Goal: Information Seeking & Learning: Find specific fact

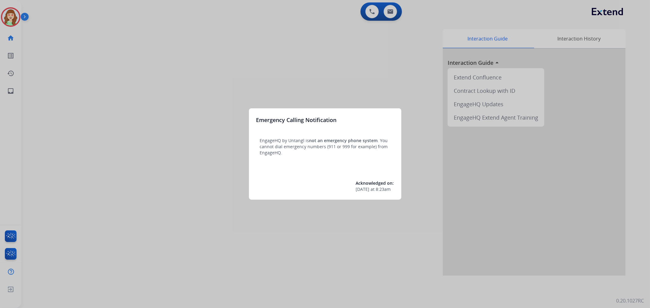
drag, startPoint x: 1161, startPoint y: 2, endPoint x: 224, endPoint y: 73, distance: 940.1
click at [224, 73] on div at bounding box center [325, 154] width 650 height 308
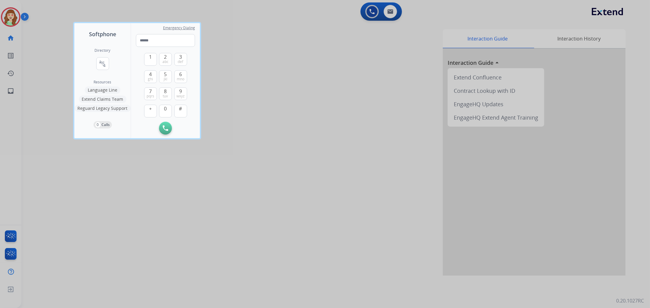
drag, startPoint x: 379, startPoint y: 122, endPoint x: 400, endPoint y: 80, distance: 46.9
click at [382, 118] on div at bounding box center [325, 154] width 650 height 308
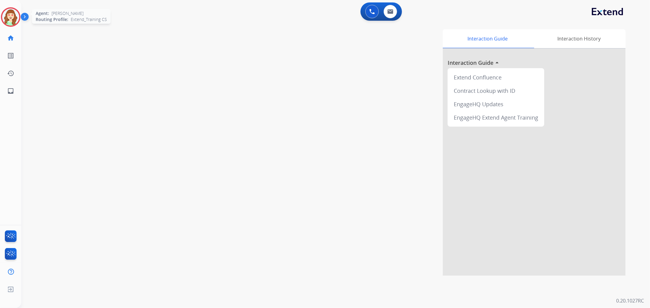
click at [3, 14] on img at bounding box center [10, 17] width 17 height 17
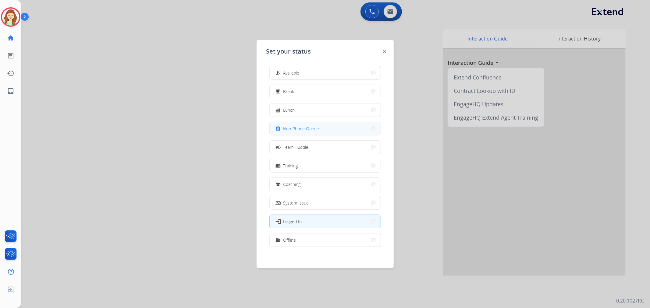
click at [344, 132] on button "assignment Non-Phone Queue" at bounding box center [325, 128] width 111 height 13
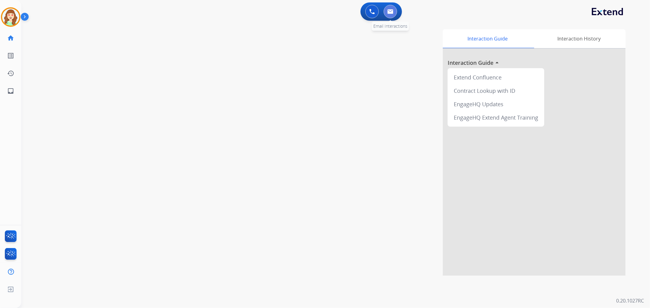
click at [395, 13] on button at bounding box center [389, 11] width 13 height 13
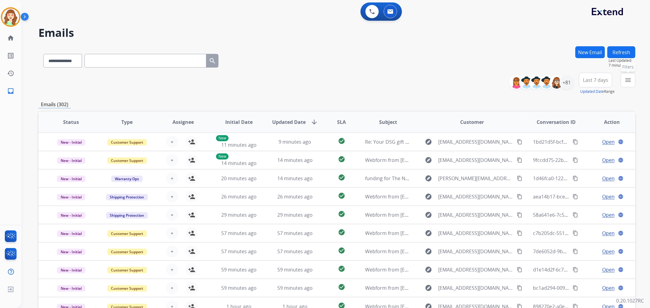
drag, startPoint x: 626, startPoint y: 78, endPoint x: 625, endPoint y: 83, distance: 4.7
click at [626, 81] on mat-icon "menu" at bounding box center [627, 79] width 7 height 7
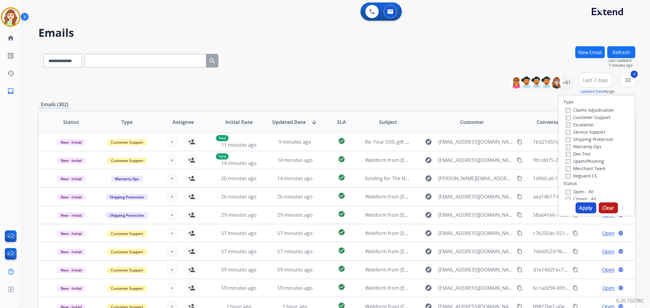
drag, startPoint x: 585, startPoint y: 209, endPoint x: 586, endPoint y: 193, distance: 15.9
click at [585, 209] on button "Apply" at bounding box center [585, 208] width 21 height 11
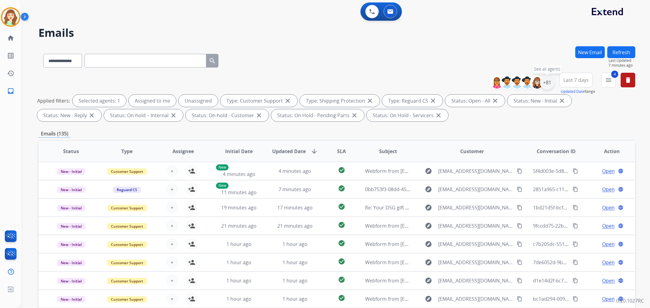
click at [545, 84] on div "+81" at bounding box center [547, 82] width 15 height 15
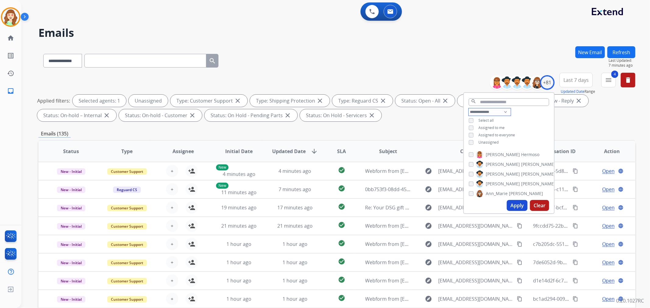
click at [482, 111] on select "**********" at bounding box center [489, 111] width 42 height 7
select select "**********"
click at [468, 108] on select "**********" at bounding box center [489, 111] width 42 height 7
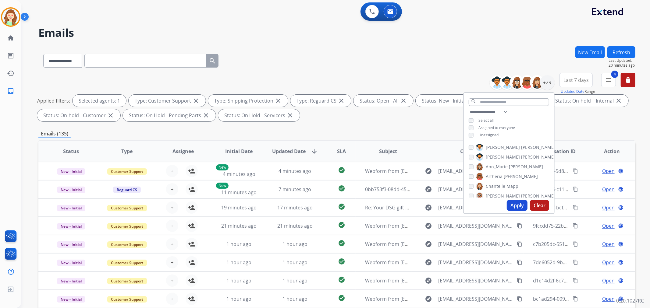
click at [130, 55] on input "text" at bounding box center [145, 61] width 122 height 14
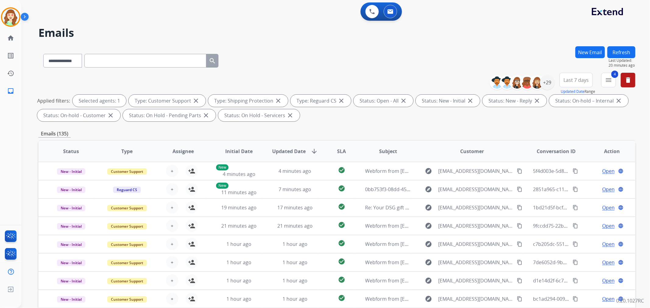
paste input "**********"
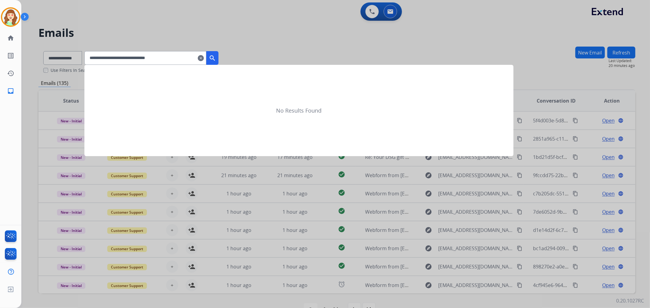
type input "**********"
click at [216, 55] on mat-icon "search" at bounding box center [212, 58] width 7 height 7
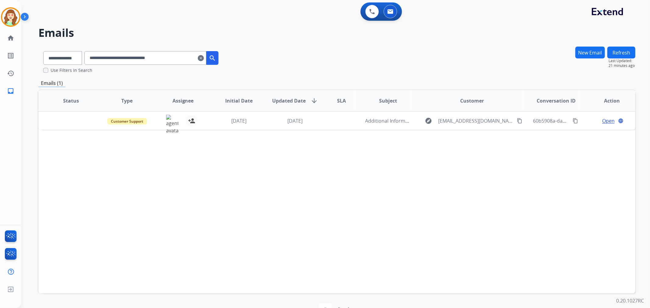
click at [216, 55] on mat-icon "search" at bounding box center [212, 58] width 7 height 7
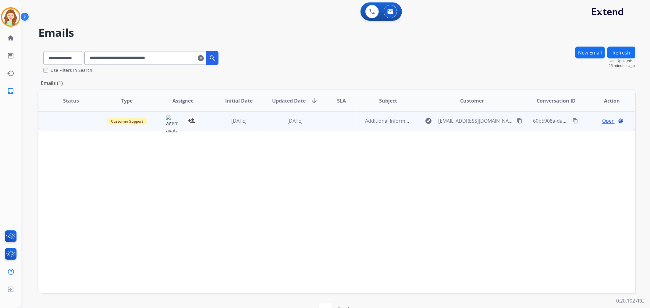
click at [604, 120] on span "Open" at bounding box center [608, 120] width 12 height 7
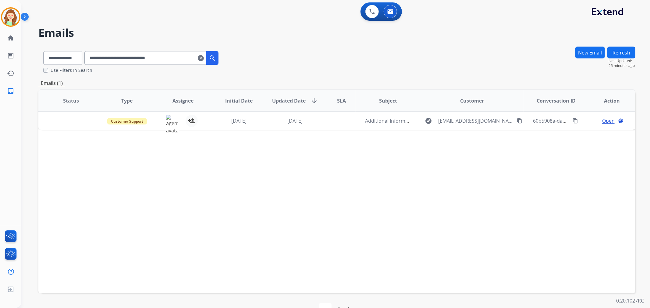
click at [602, 119] on span "Open" at bounding box center [608, 120] width 12 height 7
click at [602, 117] on span "Open" at bounding box center [608, 120] width 12 height 7
click at [163, 123] on div "[EMAIL_ADDRESS][PERSON_NAME][DOMAIN_NAME] person_add Assign to Me" at bounding box center [178, 120] width 56 height 17
click at [168, 119] on img at bounding box center [172, 124] width 12 height 19
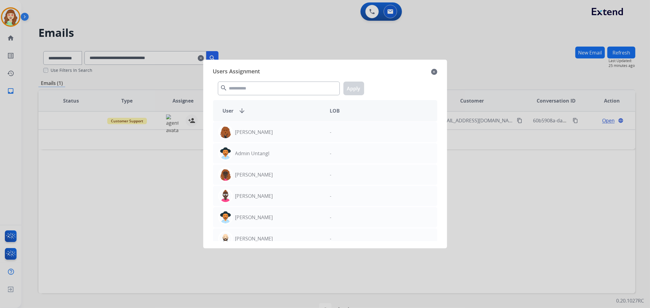
click at [438, 72] on div "Users Assignment close search Apply User arrow_downward LOB [PERSON_NAME] - Adm…" at bounding box center [325, 154] width 234 height 179
drag, startPoint x: 435, startPoint y: 71, endPoint x: 359, endPoint y: 71, distance: 75.2
click at [436, 71] on mat-icon "close" at bounding box center [434, 71] width 6 height 7
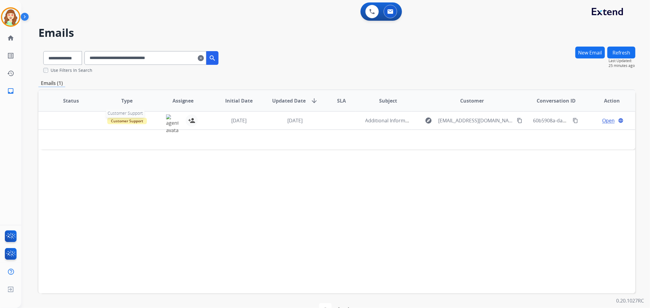
click at [127, 118] on span "Customer Support" at bounding box center [127, 121] width 40 height 6
click at [393, 122] on span "Additional Information" at bounding box center [391, 120] width 52 height 7
click at [393, 122] on span "Additional Information" at bounding box center [391, 121] width 52 height 7
click at [607, 120] on span "Open" at bounding box center [608, 120] width 12 height 7
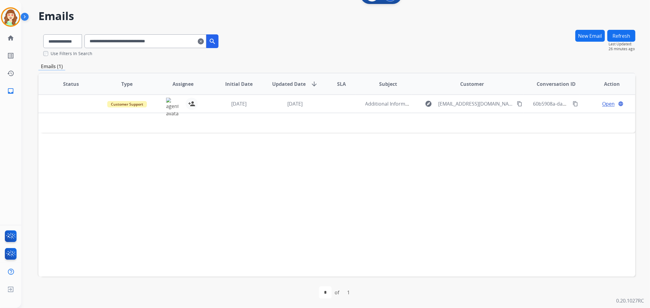
drag, startPoint x: 191, startPoint y: 40, endPoint x: 79, endPoint y: 36, distance: 111.2
click at [79, 36] on div "**********" at bounding box center [130, 40] width 185 height 21
click at [168, 101] on img at bounding box center [172, 107] width 12 height 19
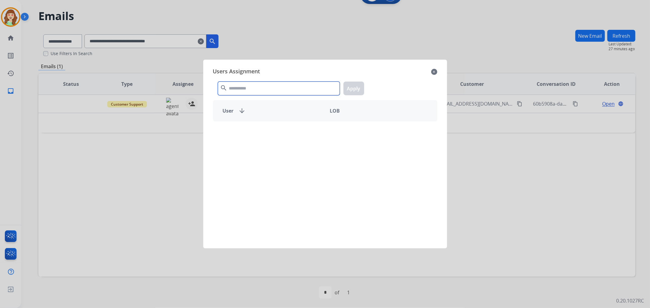
click at [242, 90] on input "text" at bounding box center [279, 89] width 122 height 14
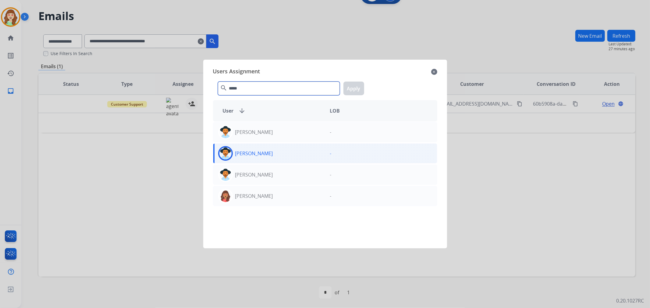
type input "*****"
click at [288, 154] on div "[PERSON_NAME]" at bounding box center [269, 153] width 112 height 15
click at [263, 153] on p "[PERSON_NAME]" at bounding box center [254, 153] width 38 height 7
click at [358, 91] on button "Apply" at bounding box center [353, 89] width 21 height 14
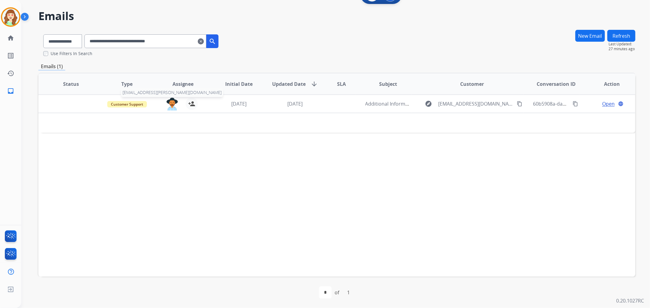
click at [172, 105] on img at bounding box center [172, 104] width 12 height 13
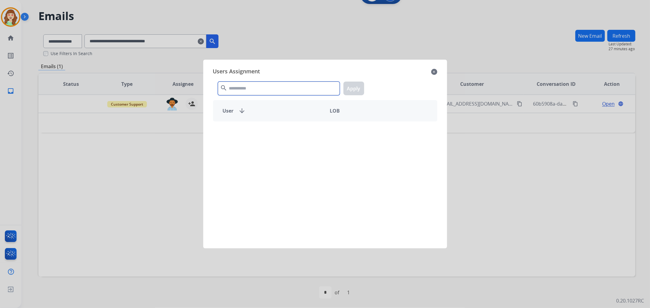
click at [271, 82] on input "text" at bounding box center [279, 89] width 122 height 14
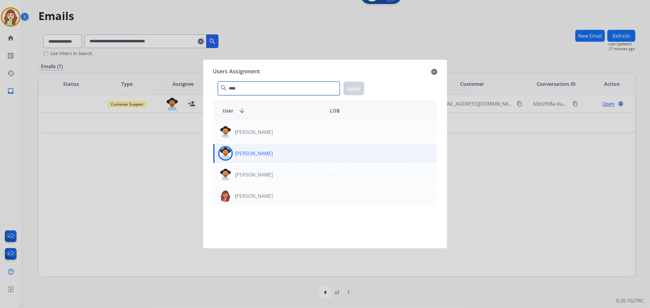
type input "****"
drag, startPoint x: 300, startPoint y: 154, endPoint x: 346, endPoint y: 116, distance: 59.0
click at [302, 154] on div "[PERSON_NAME]" at bounding box center [269, 153] width 112 height 15
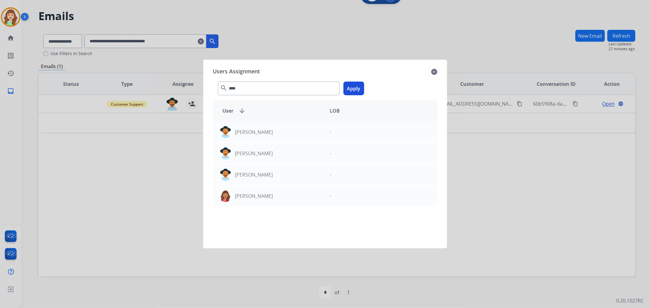
click at [352, 93] on button "Apply" at bounding box center [353, 89] width 21 height 14
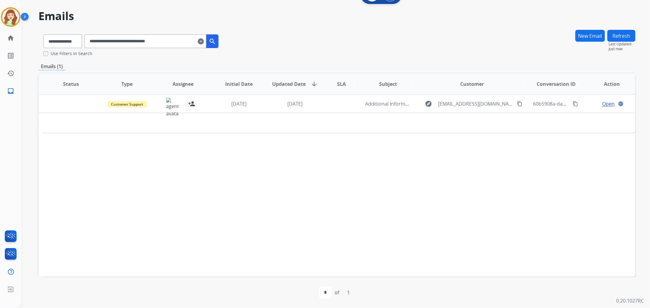
click at [206, 42] on input "**********" at bounding box center [145, 41] width 122 height 14
click at [204, 40] on mat-icon "clear" at bounding box center [201, 41] width 6 height 7
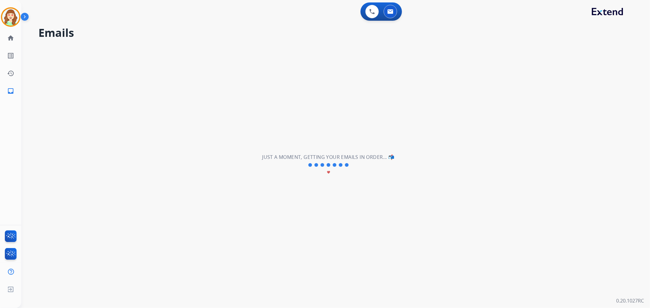
scroll to position [0, 0]
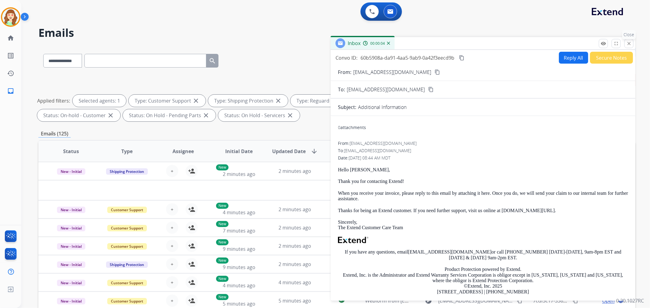
click at [628, 43] on mat-icon "close" at bounding box center [628, 43] width 5 height 5
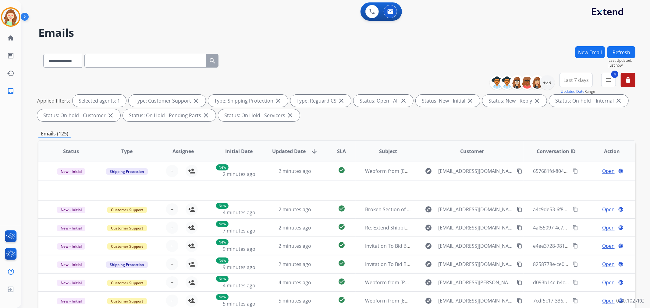
click at [118, 59] on input "text" at bounding box center [145, 61] width 122 height 14
click at [62, 58] on select "**********" at bounding box center [62, 61] width 38 height 14
select select "**********"
click at [43, 54] on select "**********" at bounding box center [62, 61] width 38 height 14
paste input "**********"
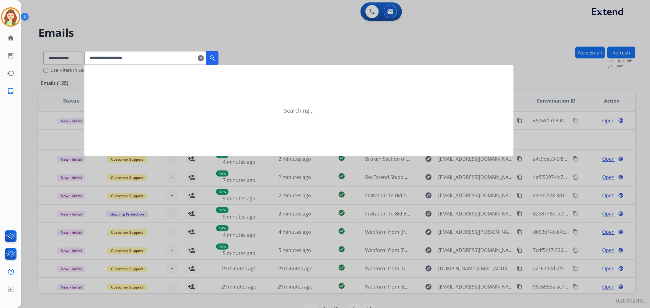
type input "**********"
click at [216, 58] on mat-icon "search" at bounding box center [212, 58] width 7 height 7
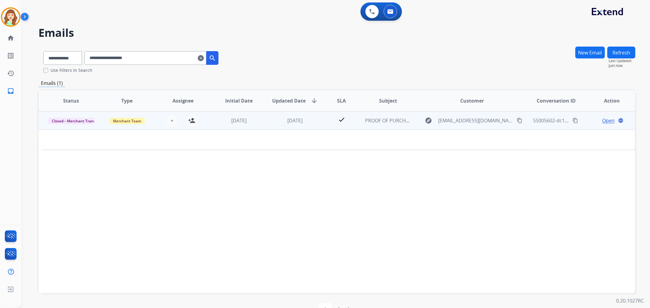
click at [603, 122] on span "Open" at bounding box center [608, 120] width 12 height 7
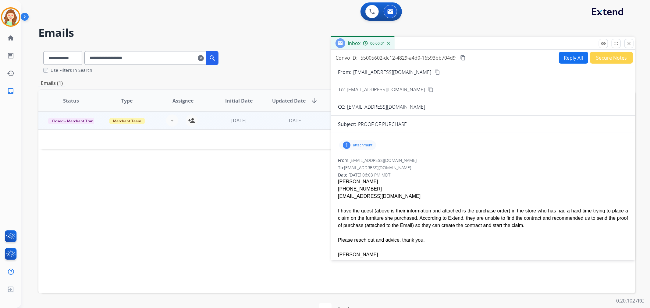
click at [356, 144] on p "attachment" at bounding box center [362, 145] width 19 height 5
drag, startPoint x: 617, startPoint y: 42, endPoint x: 511, endPoint y: 44, distance: 106.3
click at [617, 42] on mat-icon "fullscreen" at bounding box center [615, 43] width 5 height 5
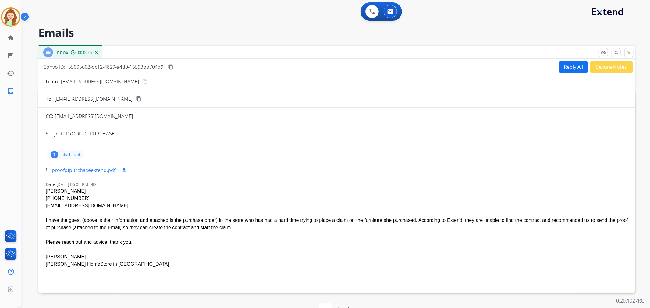
click at [124, 167] on button "download" at bounding box center [123, 170] width 7 height 7
click at [65, 154] on p "attachment" at bounding box center [70, 154] width 19 height 5
click at [603, 53] on mat-icon "remove_red_eye" at bounding box center [602, 52] width 5 height 5
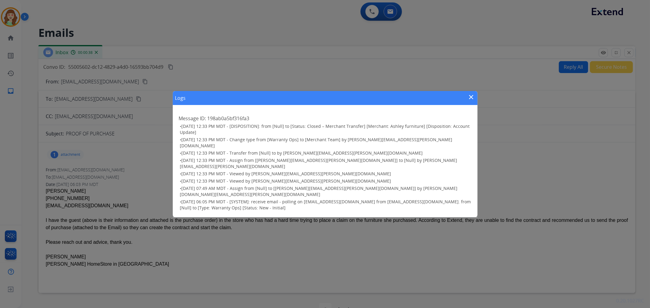
drag, startPoint x: 470, startPoint y: 105, endPoint x: 584, endPoint y: 72, distance: 118.6
click at [474, 101] on mat-icon "close" at bounding box center [470, 96] width 7 height 7
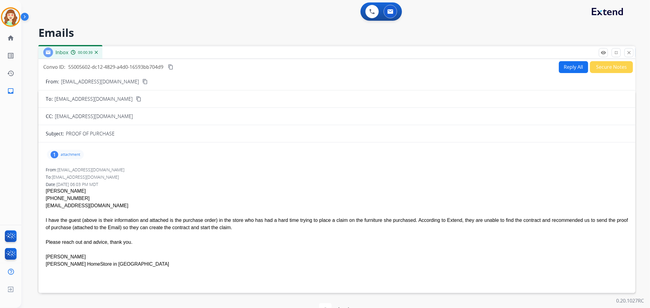
click at [600, 66] on button "Secure Notes" at bounding box center [611, 67] width 43 height 12
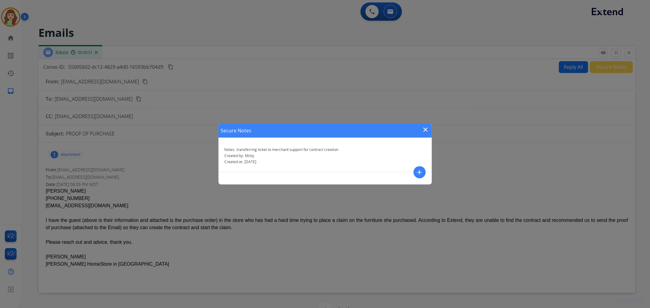
click at [427, 126] on mat-icon "close" at bounding box center [425, 129] width 7 height 7
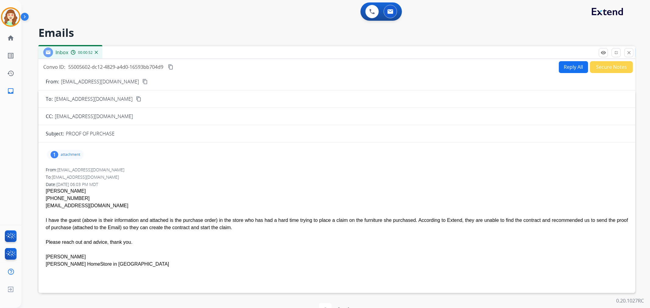
click at [70, 152] on p "attachment" at bounding box center [70, 154] width 19 height 5
click at [84, 171] on p "proofofpurchaseextend.pdf" at bounding box center [84, 170] width 64 height 7
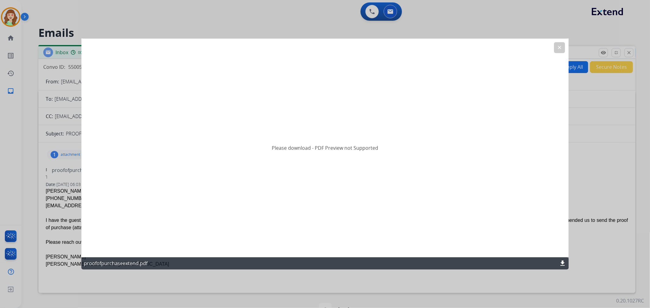
click at [554, 49] on button "clear" at bounding box center [559, 47] width 11 height 11
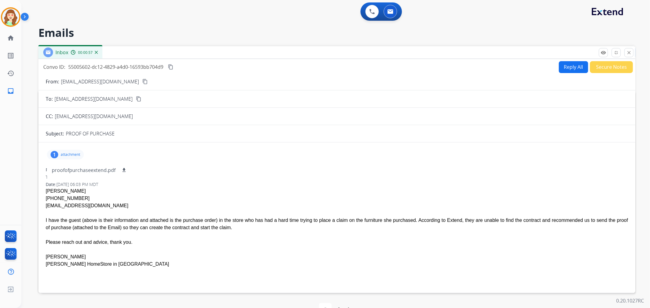
drag, startPoint x: 60, startPoint y: 151, endPoint x: 49, endPoint y: 155, distance: 12.0
click at [60, 152] on div "1 attachment proofofpurchaseextend.pdf download" at bounding box center [65, 155] width 37 height 10
click at [55, 155] on div "1" at bounding box center [55, 154] width 8 height 7
click at [604, 68] on button "Secure Notes" at bounding box center [611, 67] width 43 height 12
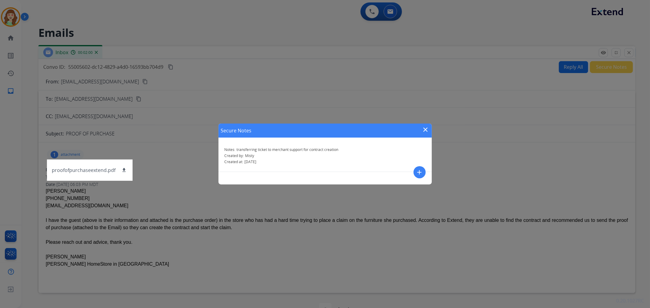
drag, startPoint x: 423, startPoint y: 126, endPoint x: 509, endPoint y: 99, distance: 89.9
click at [423, 126] on mat-icon "close" at bounding box center [425, 129] width 7 height 7
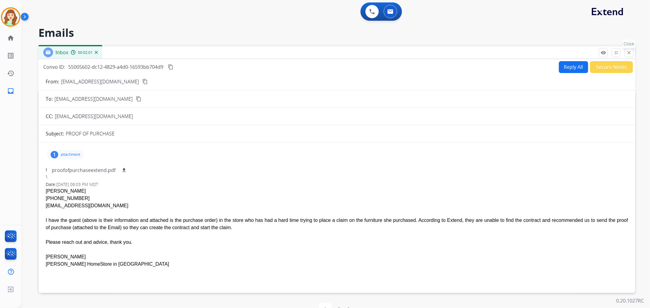
click at [628, 53] on mat-icon "close" at bounding box center [628, 52] width 5 height 5
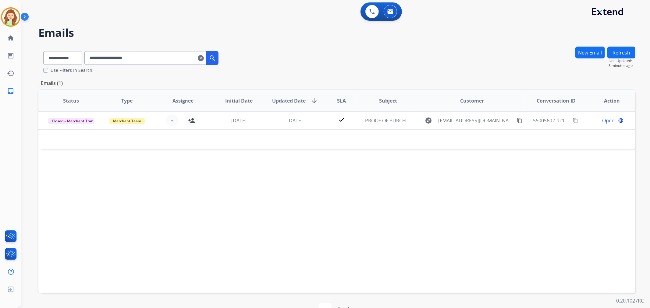
drag, startPoint x: 165, startPoint y: 57, endPoint x: 68, endPoint y: 59, distance: 97.5
click at [68, 59] on div "**********" at bounding box center [130, 56] width 185 height 21
